Goal: Check status: Check status

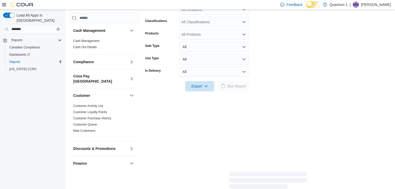
scroll to position [144, 0]
